Goal: Information Seeking & Learning: Check status

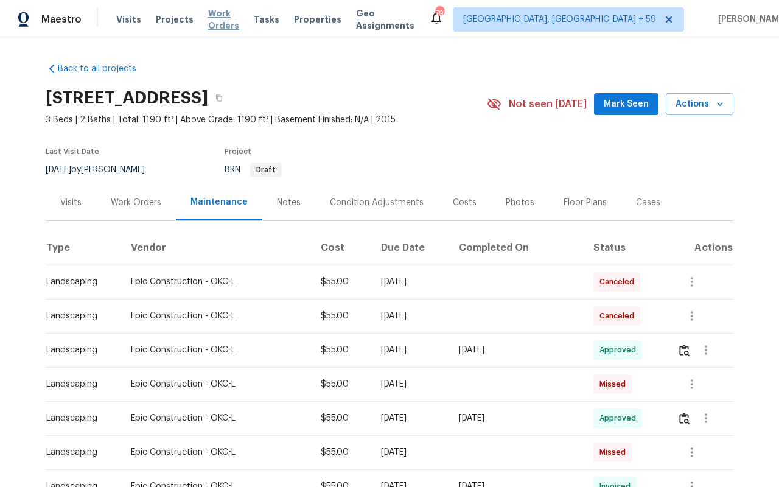
click at [239, 21] on span "Work Orders" at bounding box center [223, 19] width 31 height 24
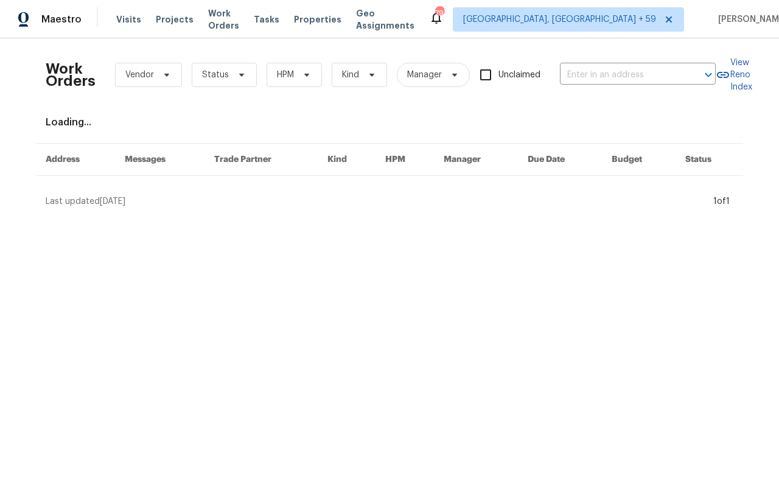
click at [635, 89] on div "Work Orders Vendor Status HPM Kind Manager Unclaimed ​" at bounding box center [381, 75] width 670 height 54
click at [635, 79] on input "text" at bounding box center [621, 75] width 122 height 19
paste input "[STREET_ADDRESS]"
type input "[STREET_ADDRESS]"
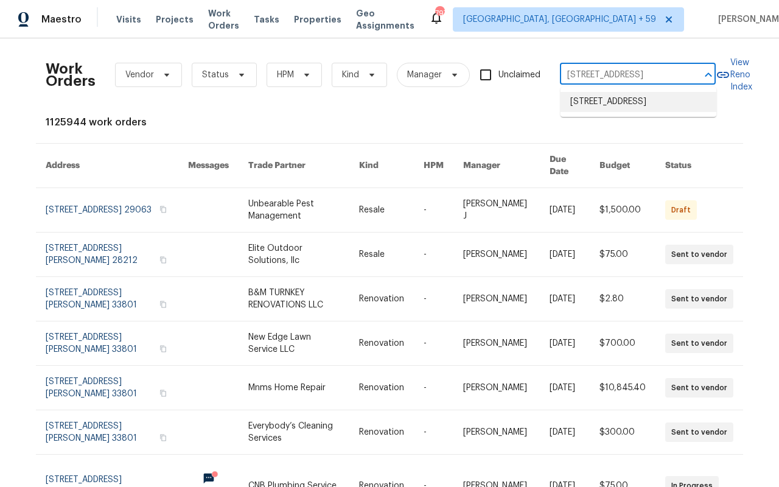
click at [577, 112] on li "[STREET_ADDRESS]" at bounding box center [638, 102] width 156 height 20
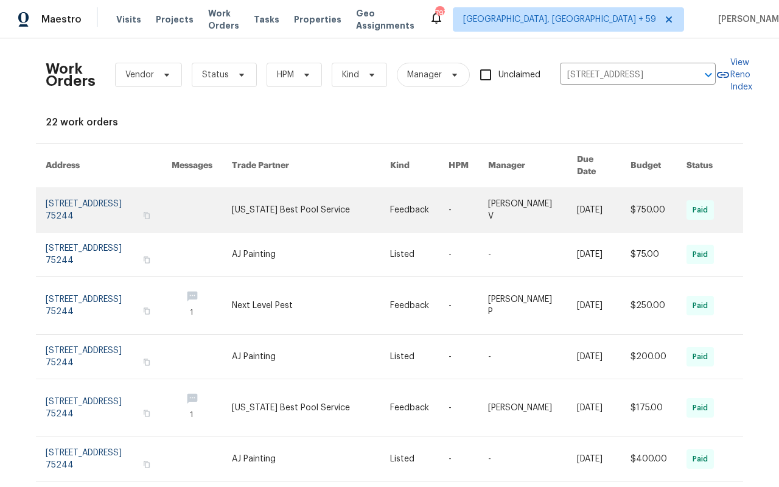
click at [100, 190] on link at bounding box center [109, 210] width 126 height 44
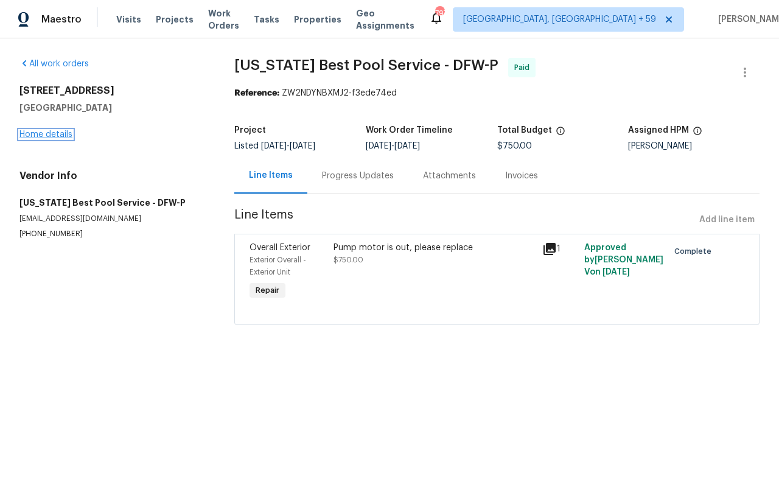
click at [60, 133] on link "Home details" at bounding box center [45, 134] width 53 height 9
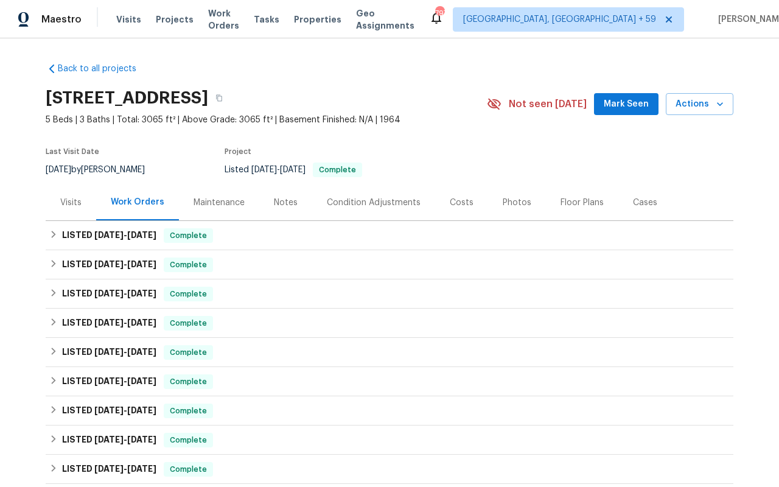
click at [55, 207] on div "Visits" at bounding box center [71, 202] width 50 height 36
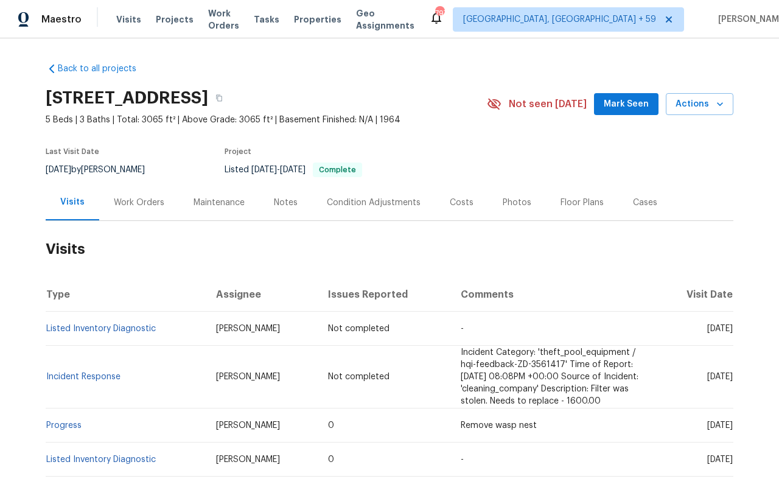
scroll to position [56, 0]
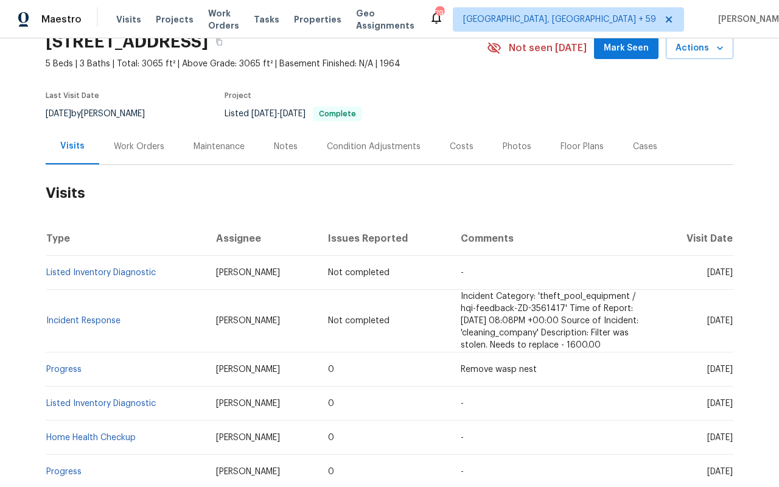
click at [259, 137] on div "Notes" at bounding box center [285, 146] width 53 height 36
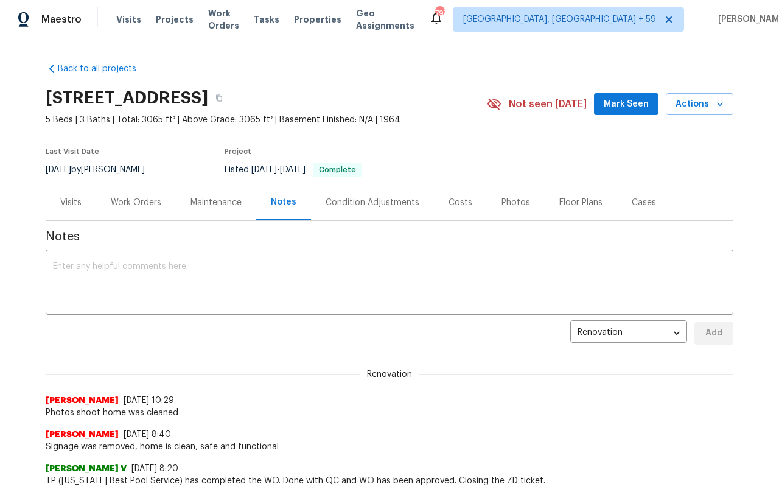
click at [209, 201] on div "Maintenance" at bounding box center [215, 202] width 51 height 12
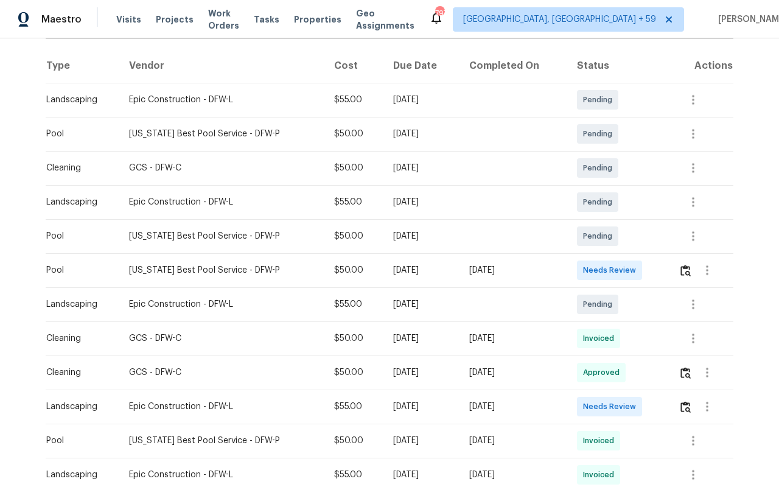
scroll to position [186, 0]
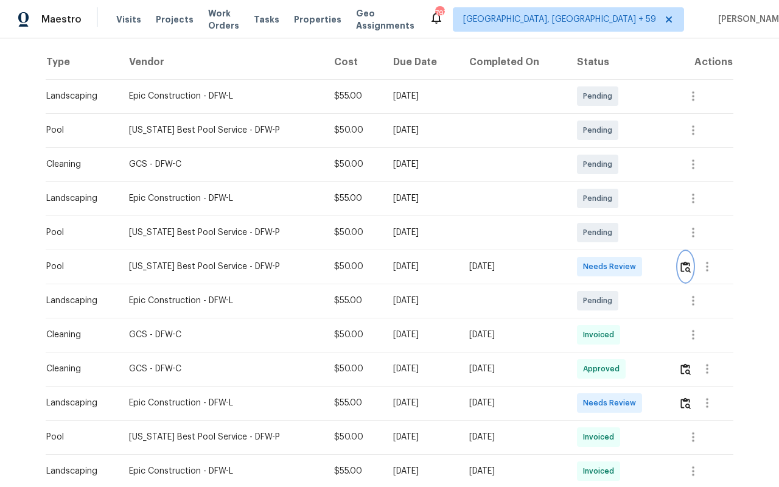
click at [683, 266] on img "button" at bounding box center [685, 267] width 10 height 12
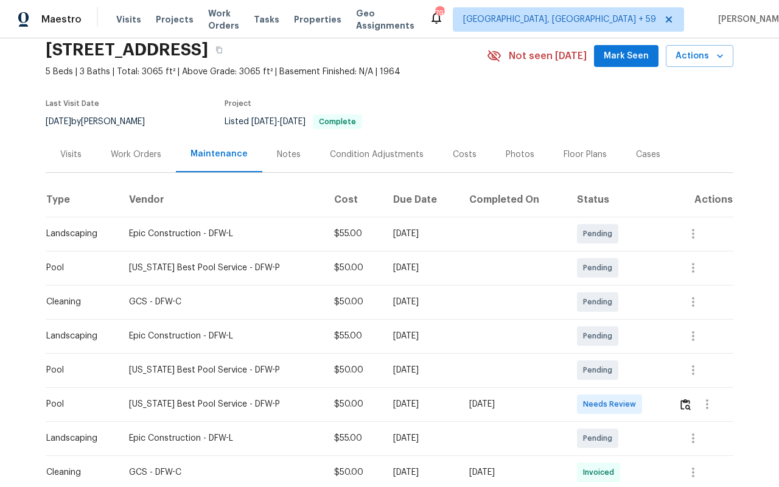
click at [57, 165] on div "Visits" at bounding box center [71, 154] width 50 height 36
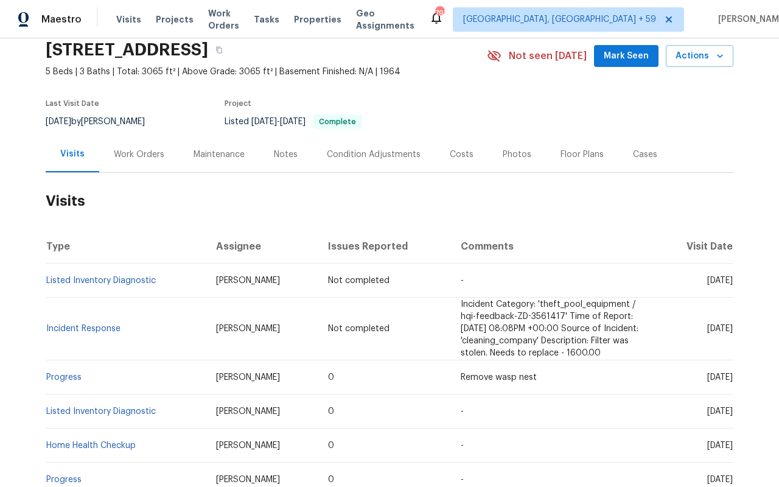
click at [117, 150] on div "Work Orders" at bounding box center [139, 154] width 50 height 12
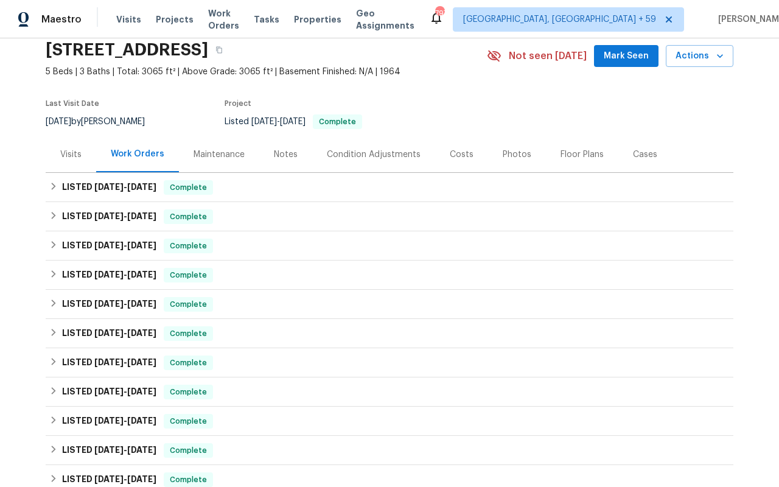
click at [65, 151] on div "Visits" at bounding box center [70, 154] width 21 height 12
